Goal: Task Accomplishment & Management: Complete application form

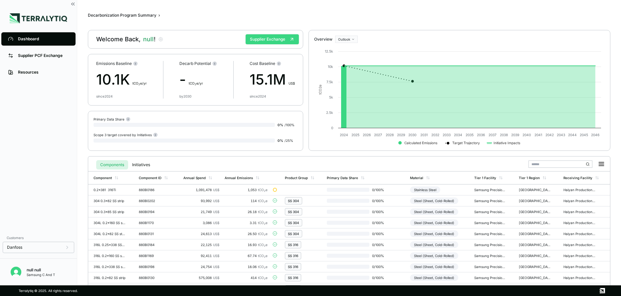
click at [280, 42] on button "Supplier Exchange" at bounding box center [272, 39] width 53 height 10
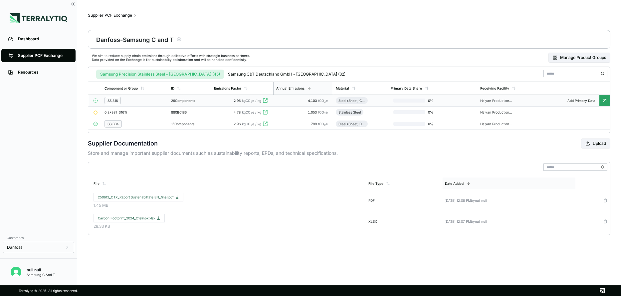
click at [182, 103] on td "29 Components" at bounding box center [189, 101] width 43 height 12
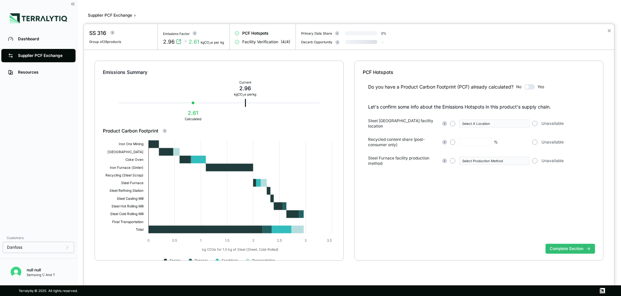
type input "**"
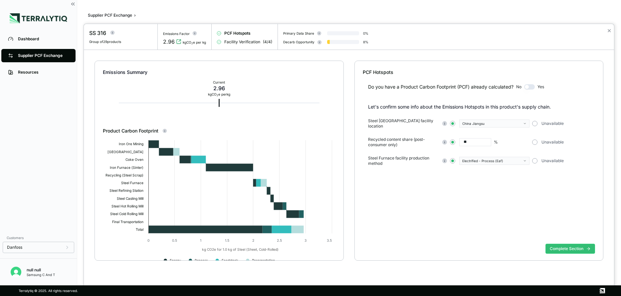
click at [29, 54] on div at bounding box center [310, 148] width 621 height 296
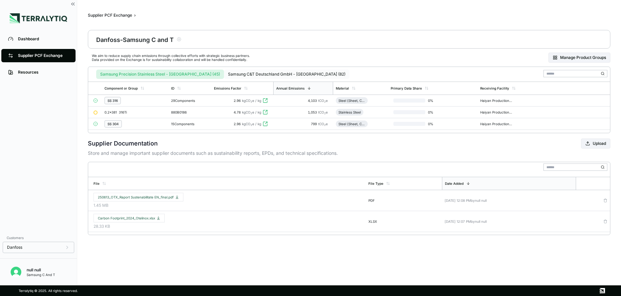
click at [240, 77] on button "Samsung C&T Deutschland GmbH - [GEOGRAPHIC_DATA] (82)" at bounding box center [286, 74] width 125 height 9
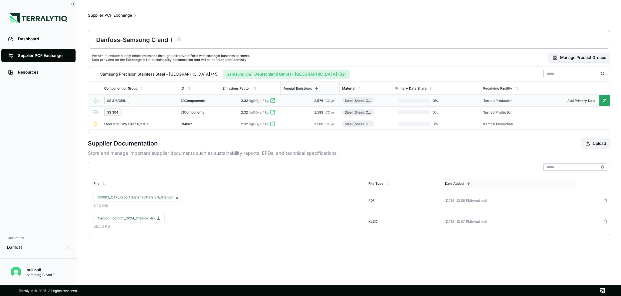
click at [189, 100] on div "60 Components" at bounding box center [199, 100] width 37 height 4
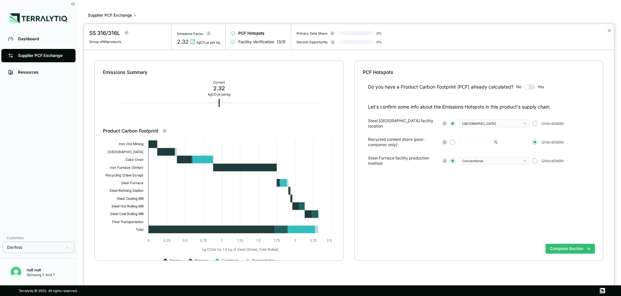
click at [192, 38] on div "2.32 kgCO 2 e per kg" at bounding box center [198, 42] width 43 height 8
click at [192, 40] on icon "View audit trail" at bounding box center [193, 42] width 4 height 4
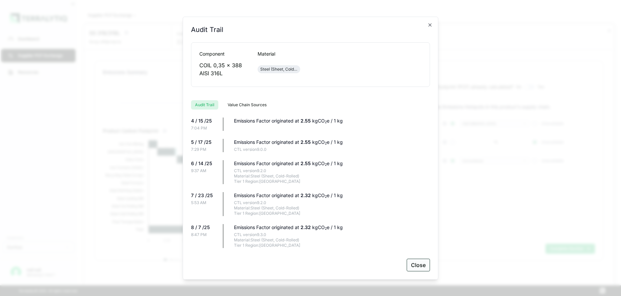
click at [419, 268] on button "Close" at bounding box center [418, 265] width 23 height 13
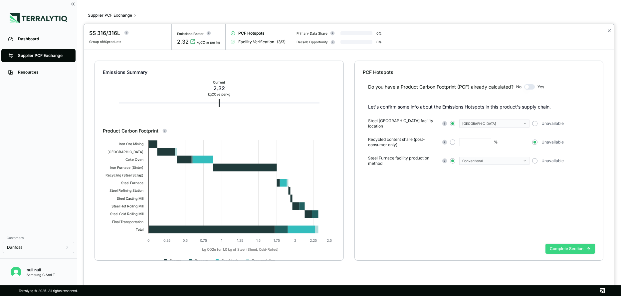
click at [565, 245] on button "Complete Section" at bounding box center [570, 249] width 50 height 10
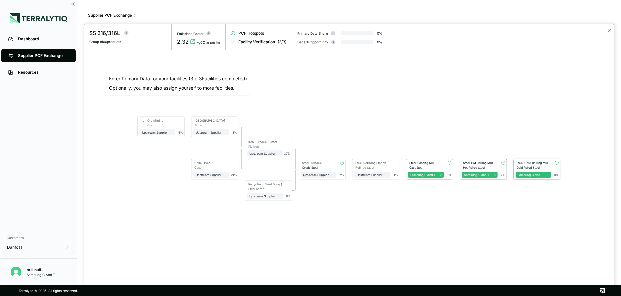
click at [538, 163] on div "Steel Cold Rolling Mill" at bounding box center [532, 163] width 32 height 4
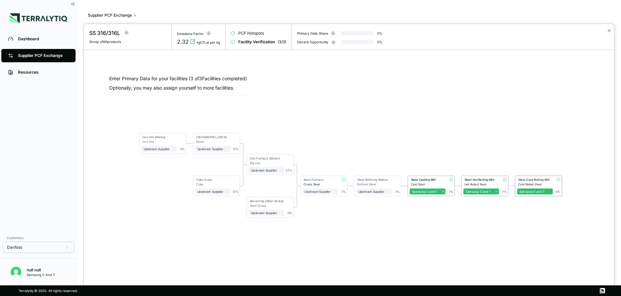
click at [535, 183] on div "Cold Rolled Steel" at bounding box center [535, 184] width 35 height 4
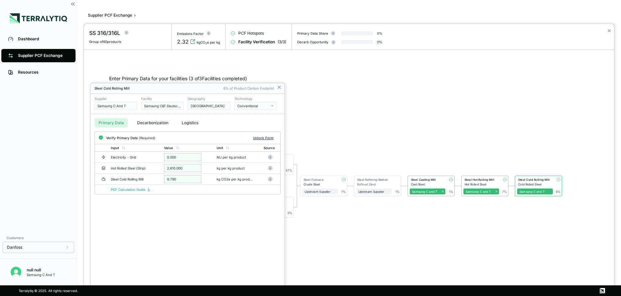
click at [265, 139] on button "Unlock Form" at bounding box center [263, 137] width 26 height 7
click at [182, 170] on input "*********" at bounding box center [182, 169] width 37 height 8
type input "****"
drag, startPoint x: 177, startPoint y: 169, endPoint x: 141, endPoint y: 157, distance: 37.1
click at [146, 161] on tbody "Electricity - Grid ***** MJ per kg product Hot Rolled Steel (Strip) *** kg per …" at bounding box center [187, 168] width 185 height 33
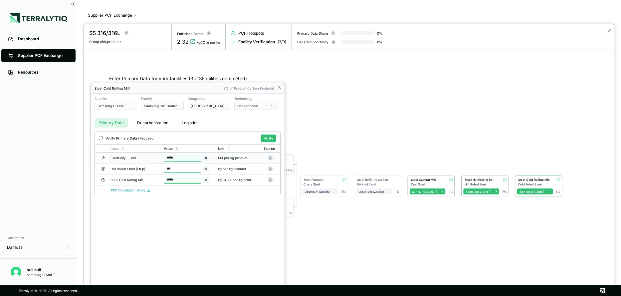
type input "****"
click at [268, 139] on button "Verify" at bounding box center [269, 137] width 16 height 7
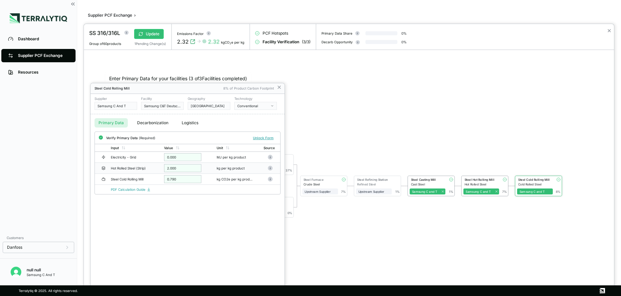
click at [180, 166] on div "2.000" at bounding box center [182, 168] width 37 height 8
click at [168, 171] on div "2.000" at bounding box center [182, 168] width 37 height 8
click at [166, 167] on div "2.000" at bounding box center [182, 168] width 37 height 8
click at [265, 138] on button "Unlock Form" at bounding box center [263, 137] width 26 height 7
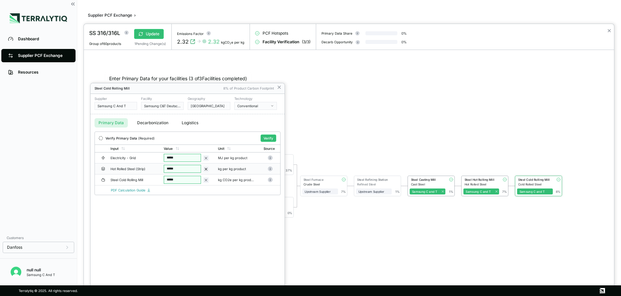
click at [181, 167] on input "*****" at bounding box center [182, 169] width 37 height 8
drag, startPoint x: 181, startPoint y: 167, endPoint x: 101, endPoint y: 137, distance: 85.3
click at [105, 157] on tbody "Electricity - Grid ***** MJ per kg product Hot Rolled Steel (Strip) ***** kg pe…" at bounding box center [187, 168] width 185 height 33
type input "****"
click at [266, 138] on button "Verify" at bounding box center [269, 137] width 16 height 7
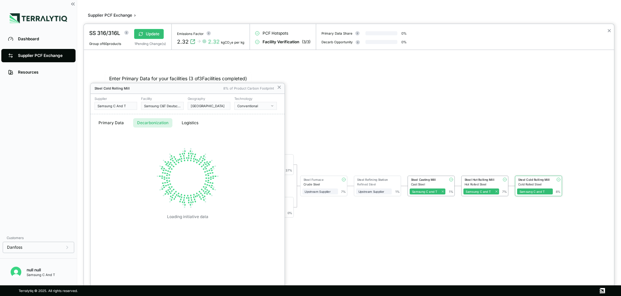
click at [167, 123] on button "Decarbonization" at bounding box center [152, 122] width 39 height 9
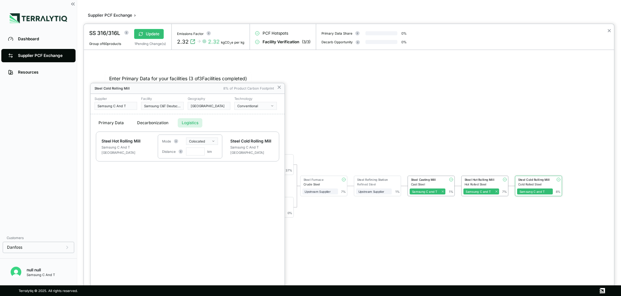
click at [191, 124] on button "Logistics" at bounding box center [190, 122] width 25 height 9
click at [157, 32] on div at bounding box center [349, 160] width 530 height 272
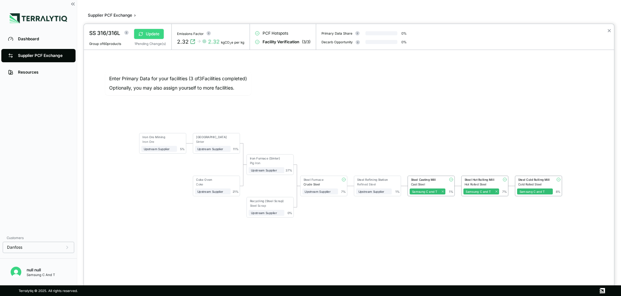
click at [150, 33] on button "Update" at bounding box center [149, 34] width 30 height 10
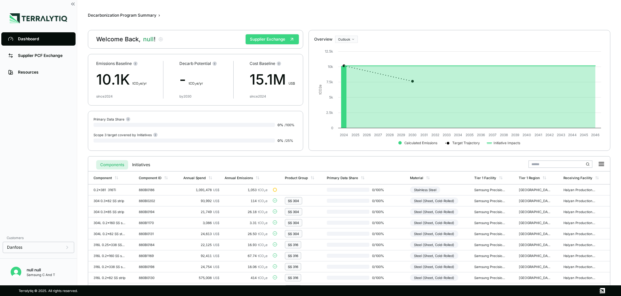
click at [277, 40] on button "Supplier Exchange" at bounding box center [272, 39] width 53 height 10
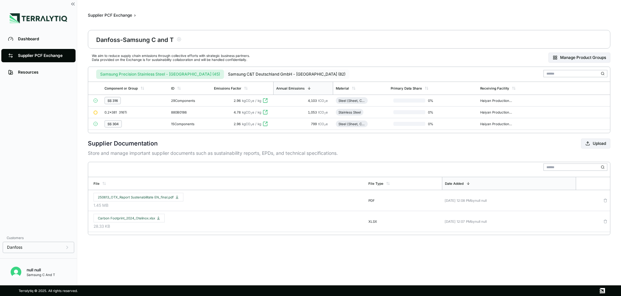
click at [243, 70] on button "Samsung C&T Deutschland GmbH - [GEOGRAPHIC_DATA] (82)" at bounding box center [286, 74] width 125 height 9
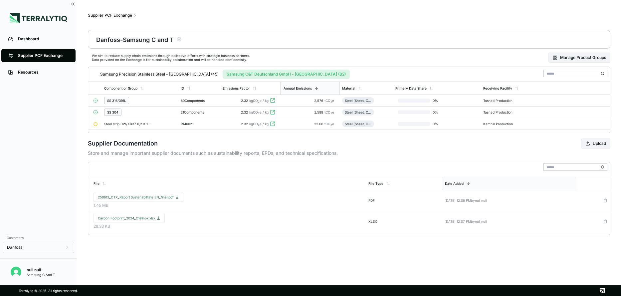
click at [242, 75] on button "Samsung C&T Deutschland GmbH - [GEOGRAPHIC_DATA] (82)" at bounding box center [286, 74] width 127 height 9
click at [260, 100] on span "kgCO 2 e / kg" at bounding box center [258, 100] width 19 height 4
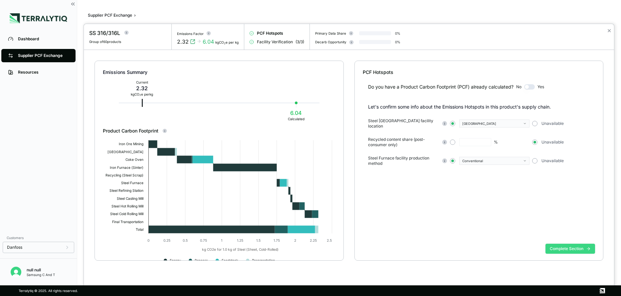
click at [580, 248] on button "Complete Section" at bounding box center [570, 249] width 50 height 10
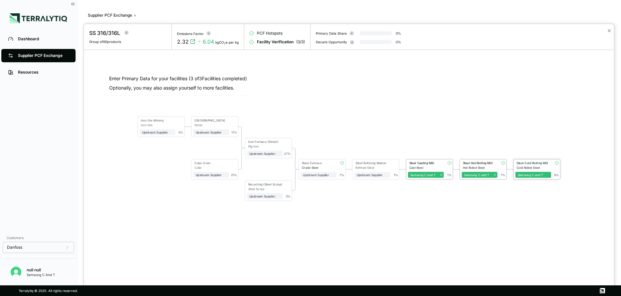
click at [533, 164] on div "Steel Cold Rolling Mill" at bounding box center [532, 163] width 32 height 4
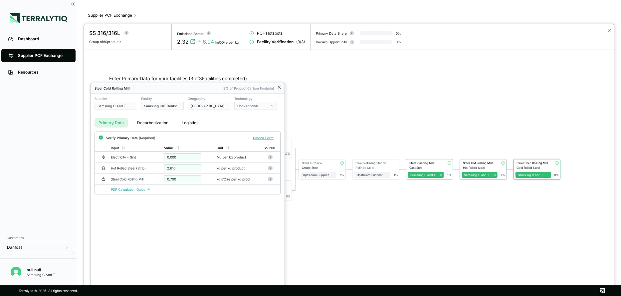
click at [280, 86] on icon at bounding box center [278, 87] width 5 height 5
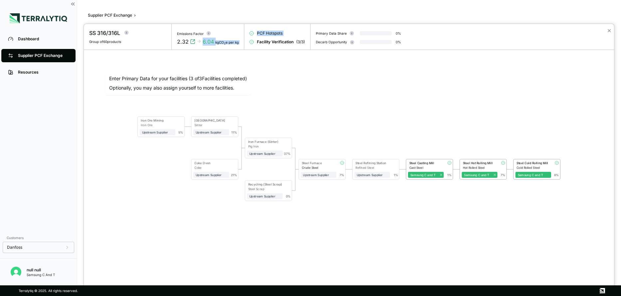
drag, startPoint x: 203, startPoint y: 42, endPoint x: 258, endPoint y: 48, distance: 55.2
click at [248, 44] on div "SS 316/316L Group of 60 products Emissions Factor 2.32 6.04 kgCO 2 e per kg PCF…" at bounding box center [349, 37] width 530 height 26
click at [451, 94] on div "Iron Ore Mining Iron Ore Upstream Supplier + Assign to me 5 % Sinter Plant Sint…" at bounding box center [349, 158] width 498 height 185
drag, startPoint x: 430, startPoint y: 105, endPoint x: 424, endPoint y: 98, distance: 9.2
click at [426, 101] on div "Iron Ore Mining Iron Ore Upstream Supplier + Assign to me 5 % Sinter Plant Sint…" at bounding box center [349, 158] width 498 height 185
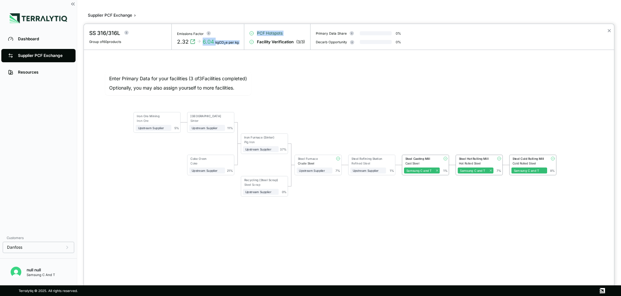
click at [272, 34] on span "PCF Hotspots" at bounding box center [270, 33] width 26 height 5
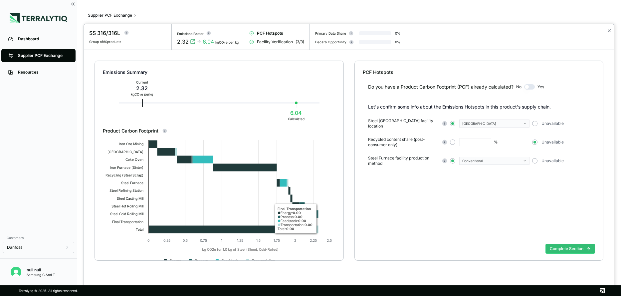
click at [320, 218] on icon "Created with Highcharts 11.4.8 kg CO2e for 1.0 kg of Steel (Sheet, Cold-Rolled)…" at bounding box center [219, 203] width 232 height 133
drag, startPoint x: 409, startPoint y: 226, endPoint x: 379, endPoint y: 236, distance: 32.2
click at [406, 227] on div "Do you have a Product Carbon Footprint (PCF) already calculated? No Yes Let's c…" at bounding box center [479, 158] width 233 height 165
click at [334, 249] on rect at bounding box center [219, 203] width 232 height 133
